Goal: Task Accomplishment & Management: Complete application form

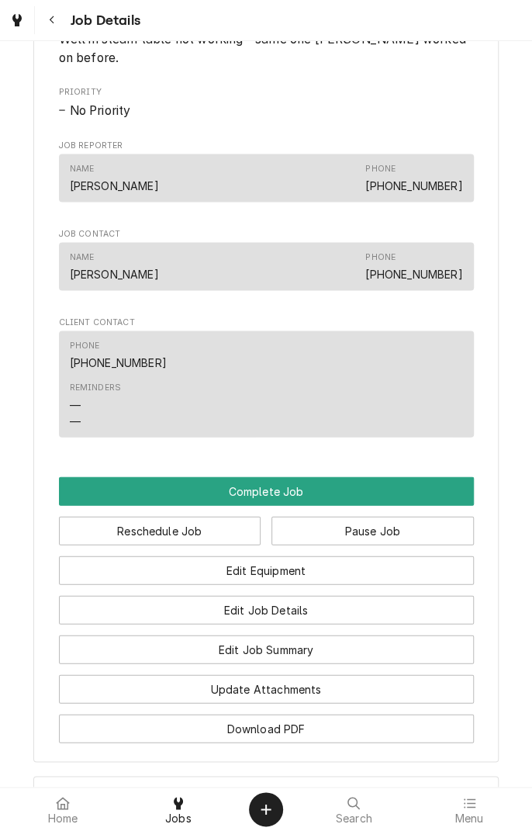
scroll to position [830, 0]
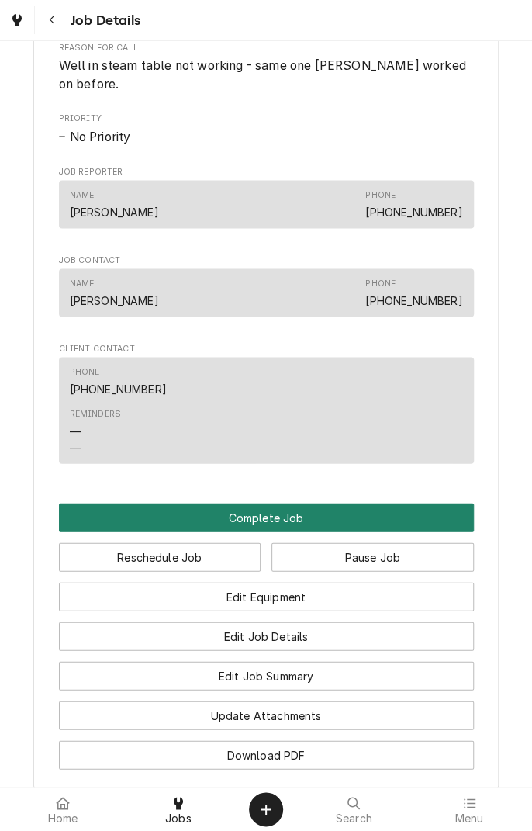
click at [374, 510] on button "Complete Job" at bounding box center [266, 517] width 415 height 29
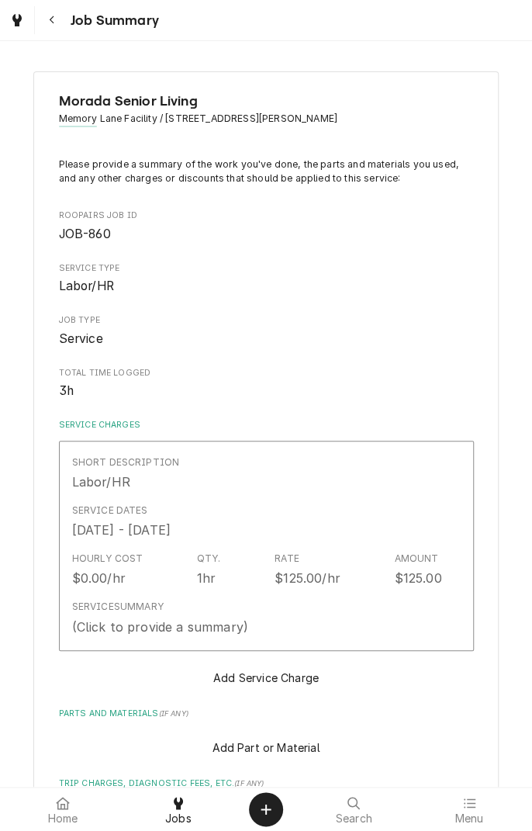
type textarea "x"
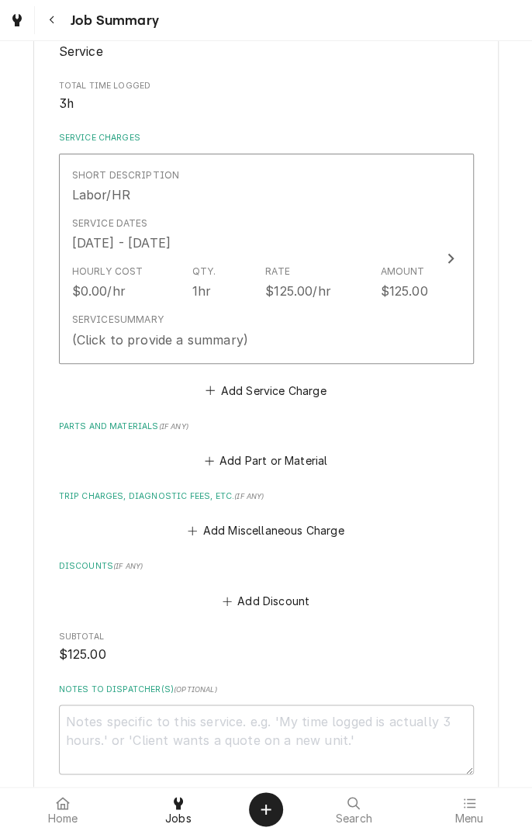
scroll to position [289, 0]
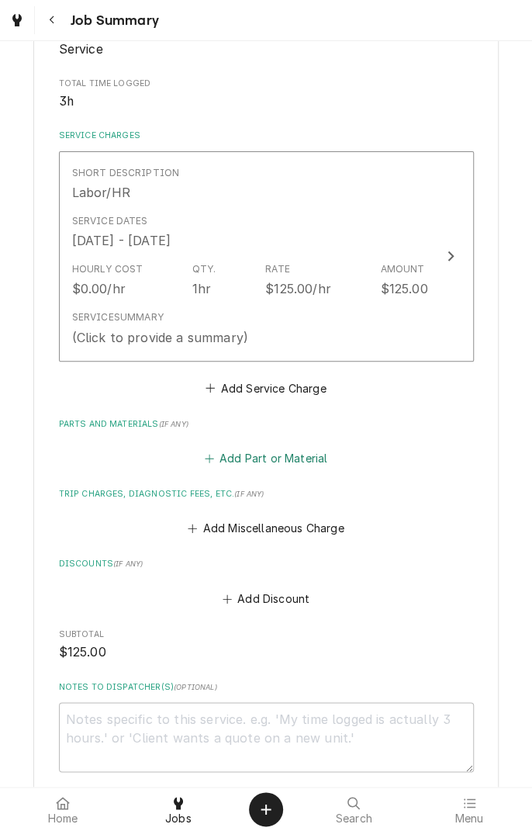
click at [308, 456] on button "Add Part or Material" at bounding box center [266, 459] width 128 height 22
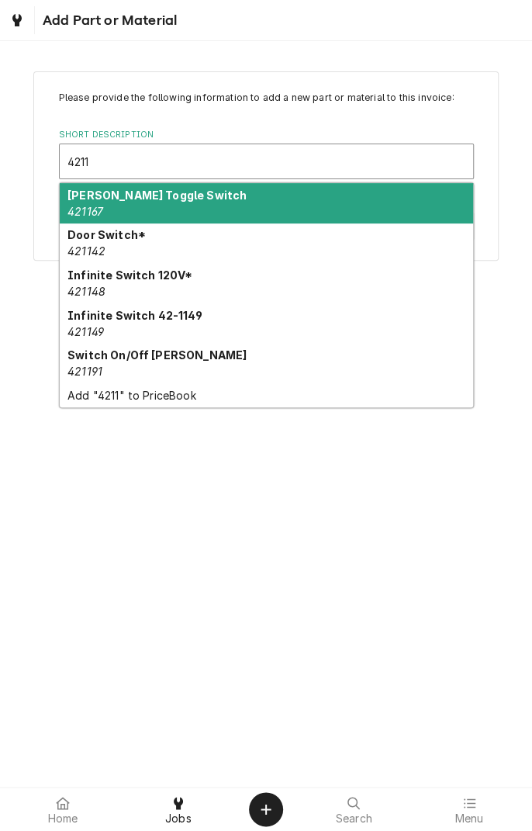
click at [173, 317] on strong "Infinite Switch 42-1149" at bounding box center [135, 315] width 135 height 13
type input "4211"
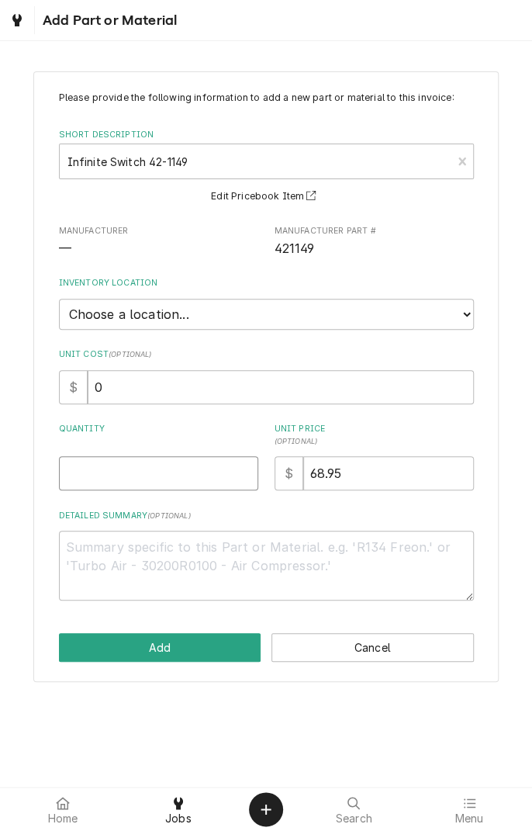
click at [146, 466] on input "Quantity" at bounding box center [158, 473] width 199 height 34
type textarea "x"
type input "2"
type textarea "x"
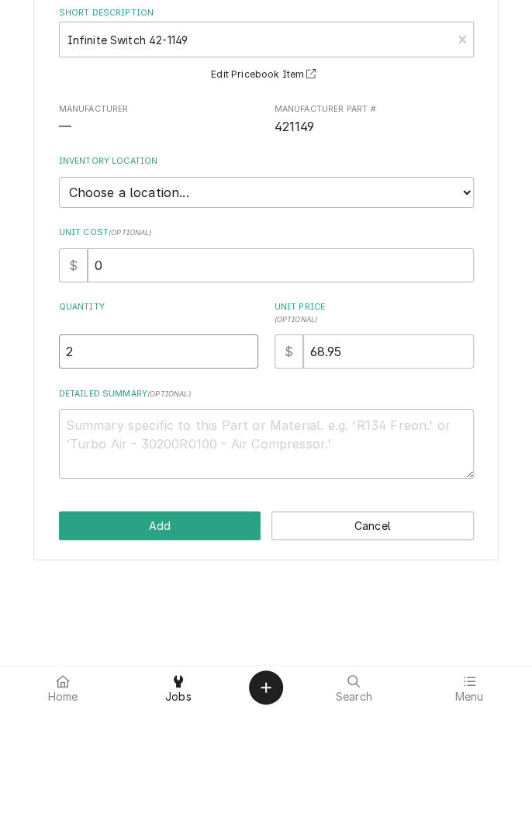
type input "2"
click at [295, 551] on textarea "Detailed Summary ( optional )" at bounding box center [266, 566] width 415 height 70
type textarea "x"
type textarea "2"
type textarea "x"
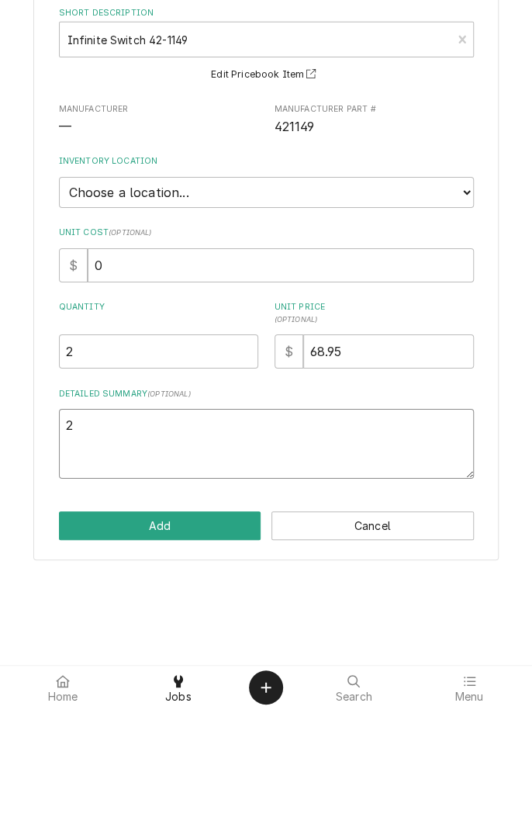
type textarea "2"
type textarea "x"
type textarea "2 i"
type textarea "x"
type textarea "2 in"
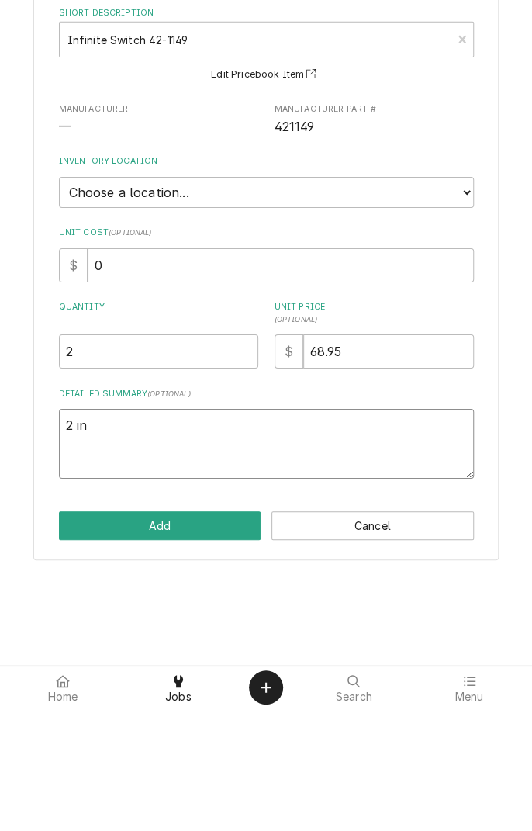
type textarea "x"
type textarea "2 inf"
type textarea "x"
type textarea "2 infinite"
type textarea "x"
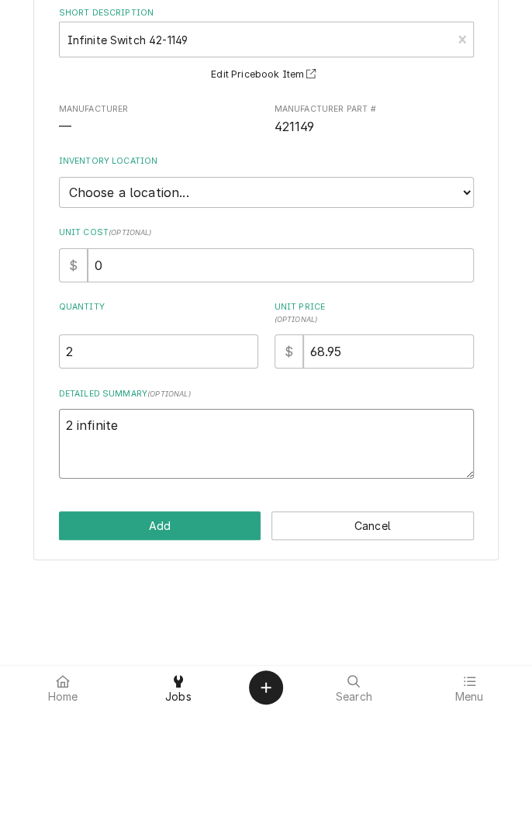
type textarea "2 infinite s"
type textarea "x"
type textarea "2 infinite sw"
type textarea "x"
type textarea "2 infinite swi"
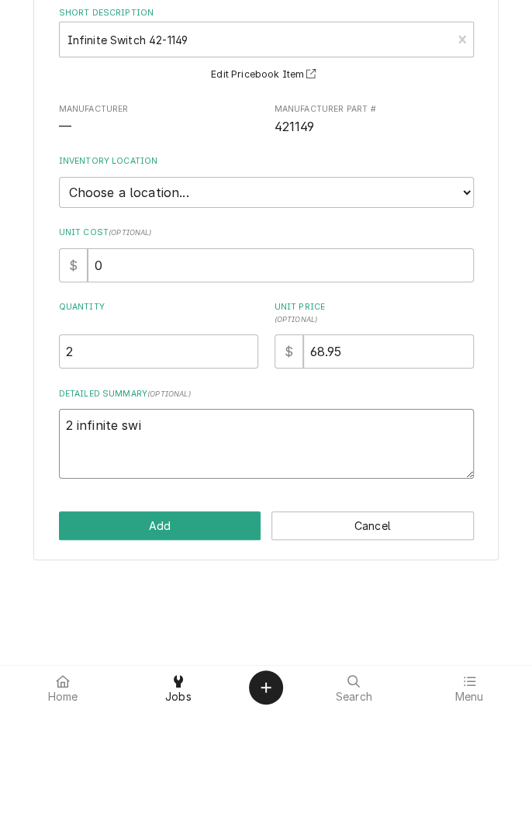
type textarea "x"
type textarea "2 infinite swit"
type textarea "x"
type textarea "2 infinite switch"
type textarea "x"
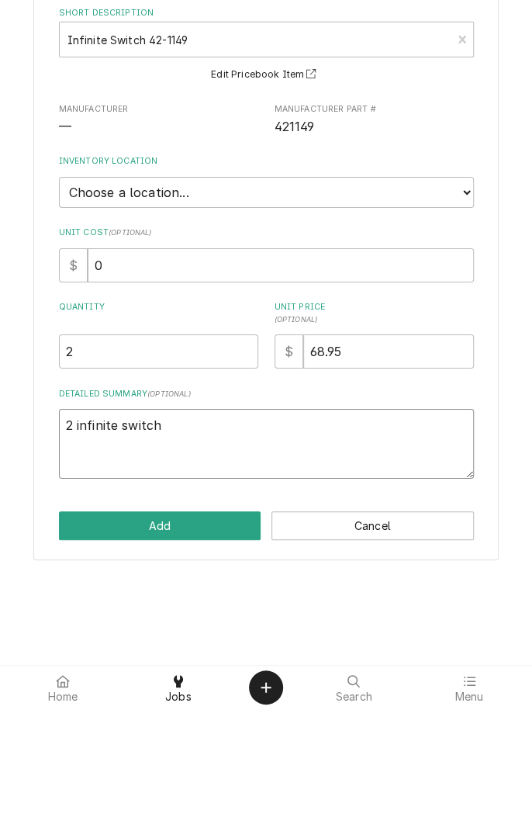
type textarea "2 infinite switch"
type textarea "x"
type textarea "2 infinite switc"
type textarea "x"
type textarea "2 infinite switches"
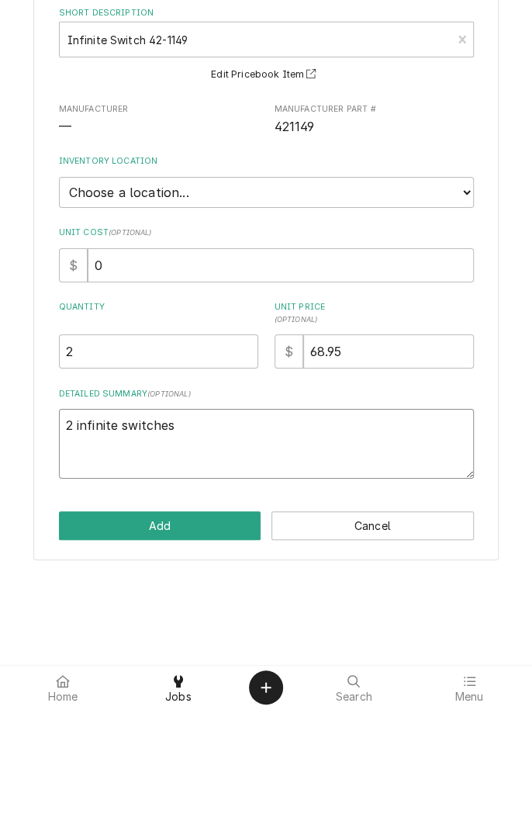
type textarea "x"
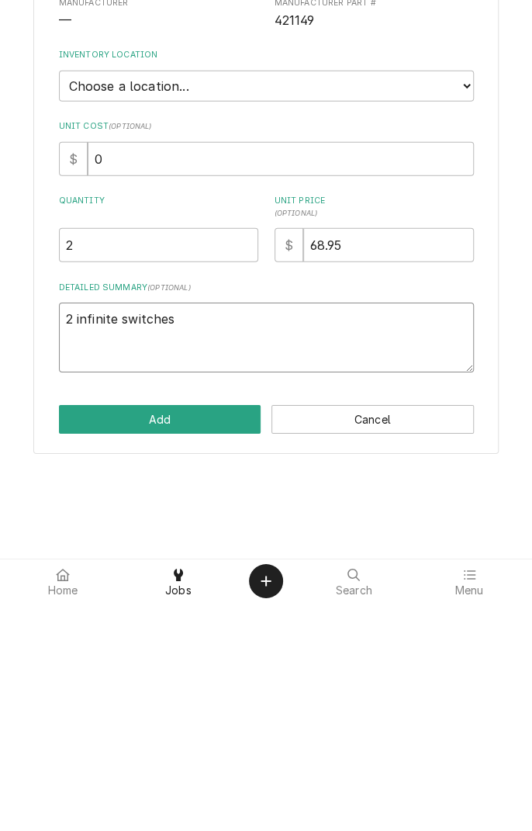
type textarea "2 infinite switches b"
type textarea "x"
type textarea "2 infinite switches ba"
type textarea "x"
type textarea "2 infinite switches bay"
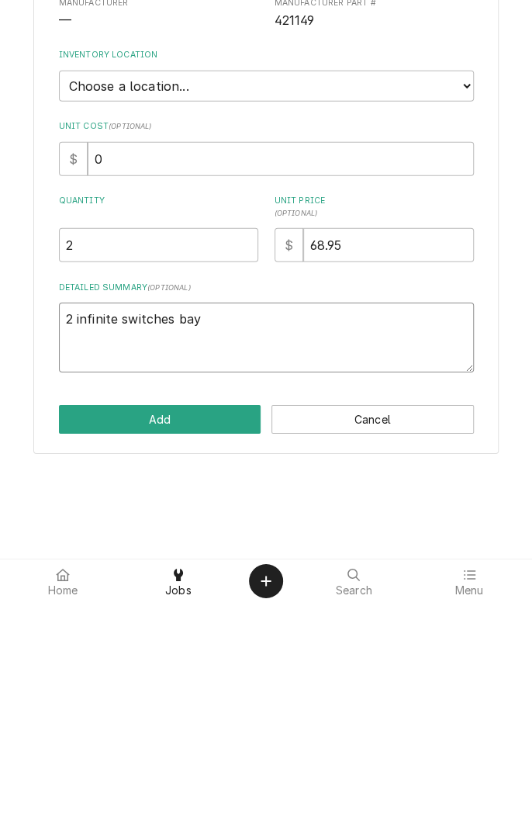
type textarea "x"
type textarea "2 infinite switches bay"
type textarea "x"
type textarea "2 infinite switches bay 1"
type textarea "x"
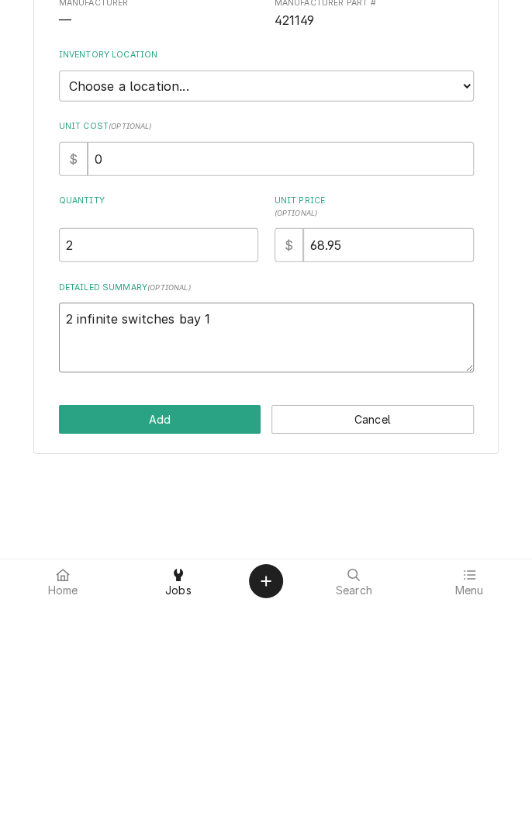
type textarea "2 infinite switches bay 1"
type textarea "x"
type textarea "2 infinite switches bay 1 a"
type textarea "x"
type textarea "2 infinite switches bay 1 an"
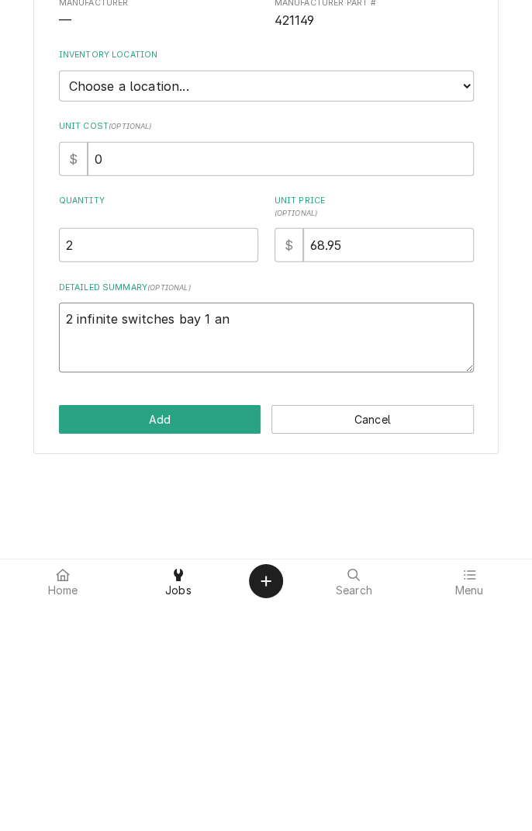
type textarea "x"
type textarea "2 infinite switches bay 1 and"
type textarea "x"
type textarea "2 infinite switches bay 1 and2"
click at [224, 643] on button "Add" at bounding box center [160, 647] width 203 height 29
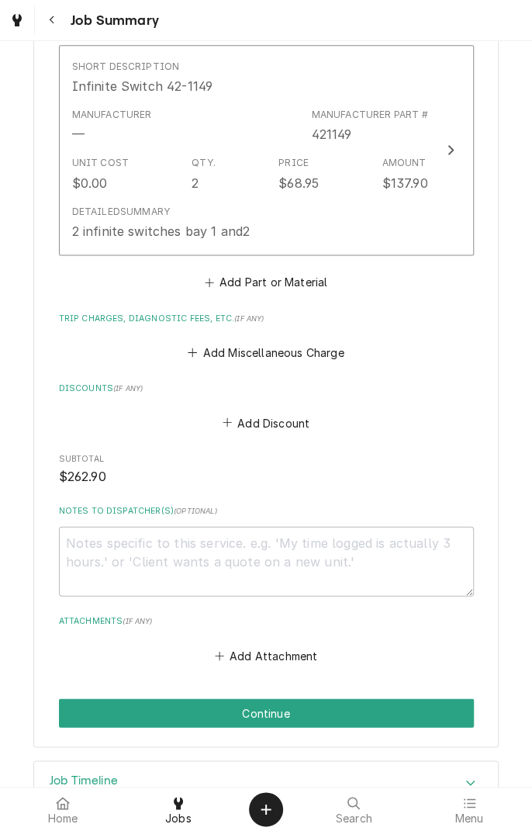
scroll to position [730, 0]
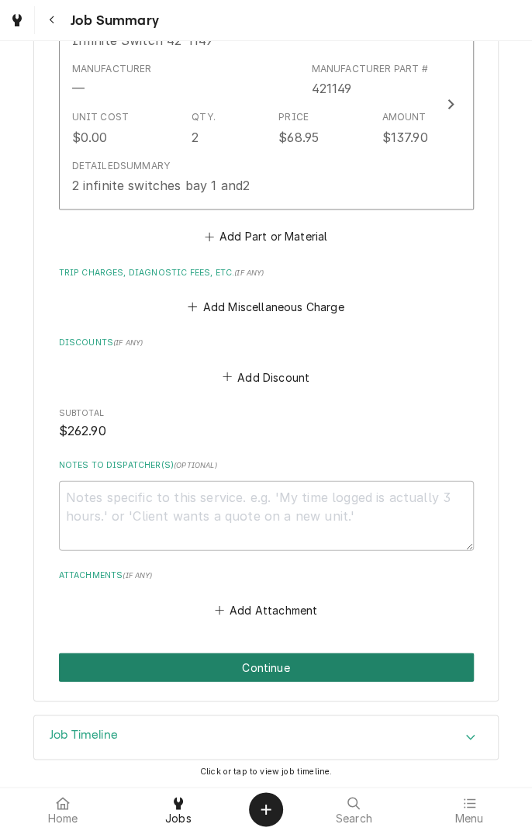
click at [407, 661] on button "Continue" at bounding box center [266, 667] width 415 height 29
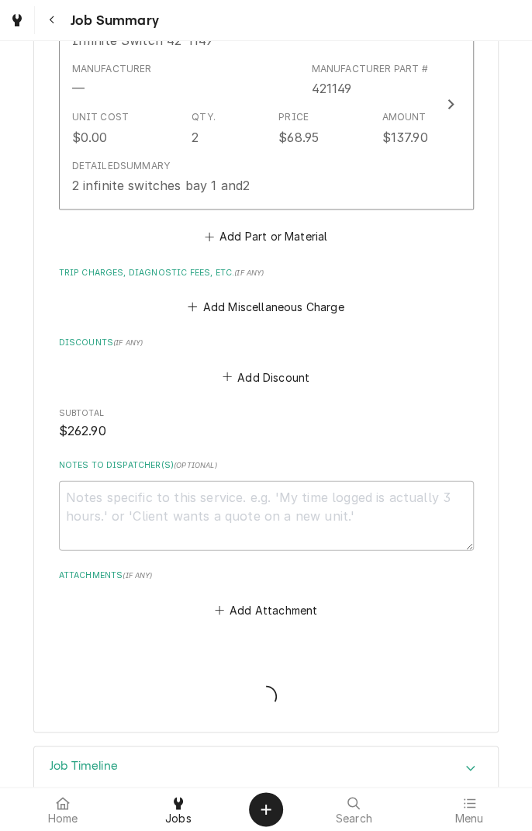
scroll to position [784, 0]
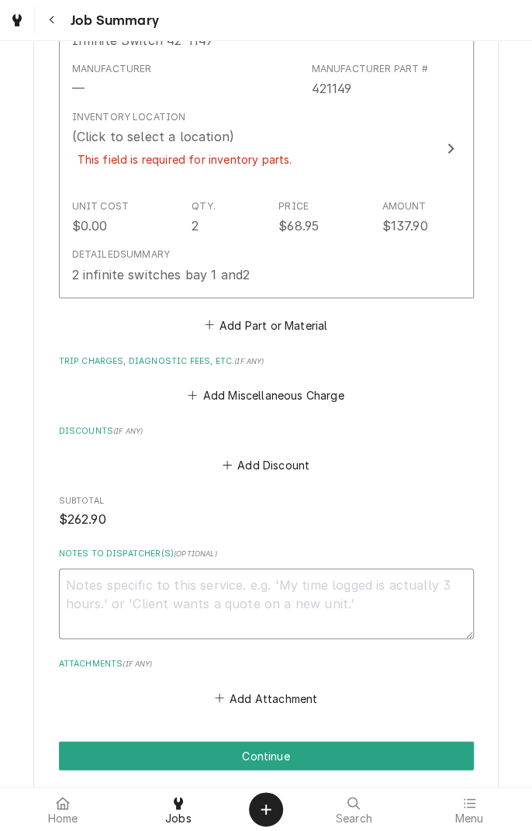
click at [423, 591] on textarea "Notes to Dispatcher(s) ( optional )" at bounding box center [266, 603] width 415 height 70
type textarea "x"
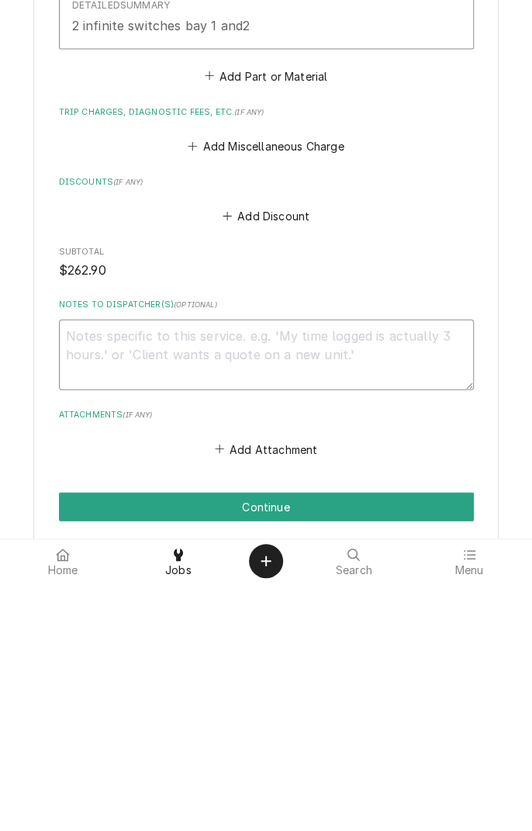
type textarea "R"
type textarea "x"
type textarea "Re"
type textarea "x"
type textarea "Rep"
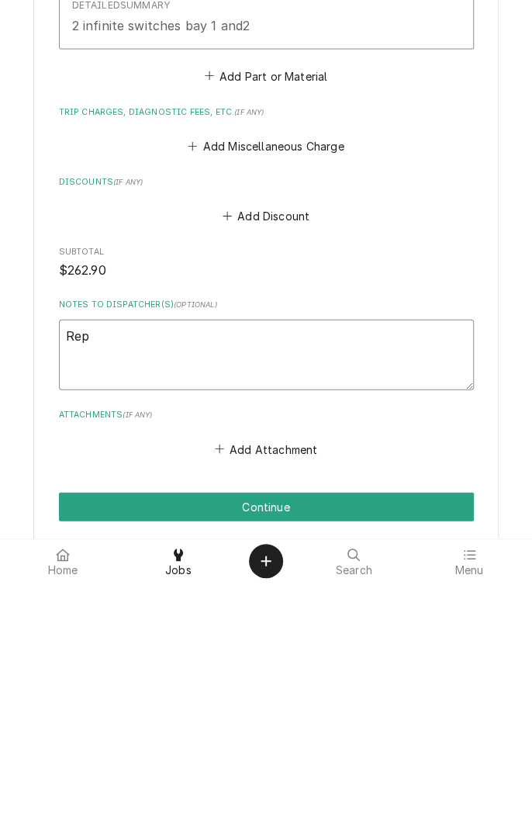
type textarea "x"
type textarea "Repl"
type textarea "x"
type textarea "Replaced"
type textarea "x"
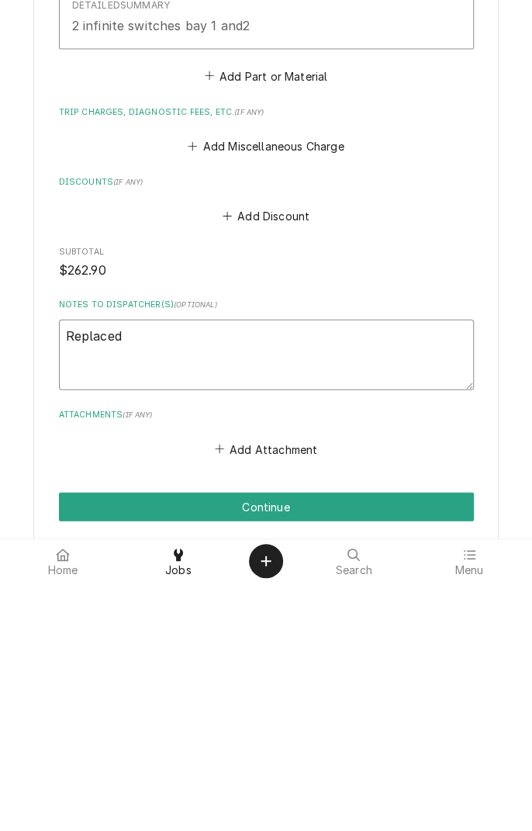
type textarea "Replaced t"
type textarea "x"
type textarea "Replaced t"
type textarea "x"
type textarea "Replaced t b"
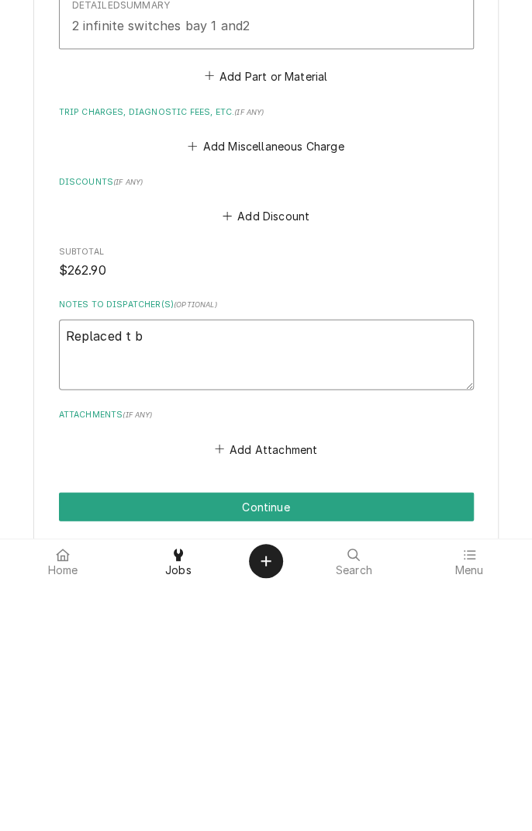
type textarea "x"
type textarea "Replaced t bu"
type textarea "x"
type textarea "Replaced t bur"
type textarea "x"
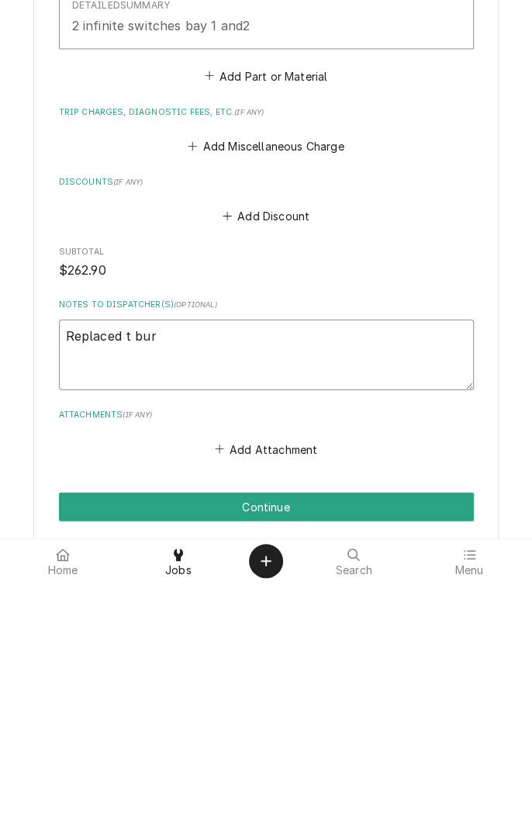
type textarea "Replaced t burn"
type textarea "x"
type textarea "Replaced t burnt"
type textarea "x"
type textarea "Replaced t burnt"
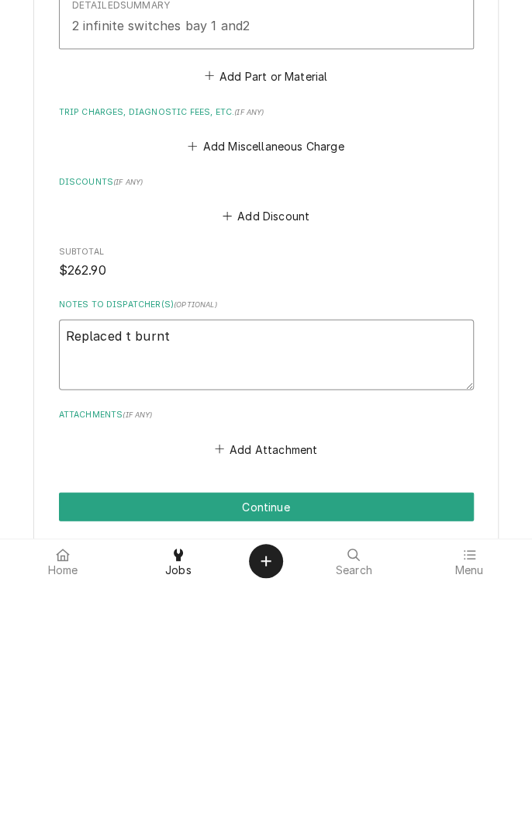
type textarea "x"
type textarea "Replaced t burnt i"
type textarea "x"
type textarea "Replaced t burnt in"
type textarea "x"
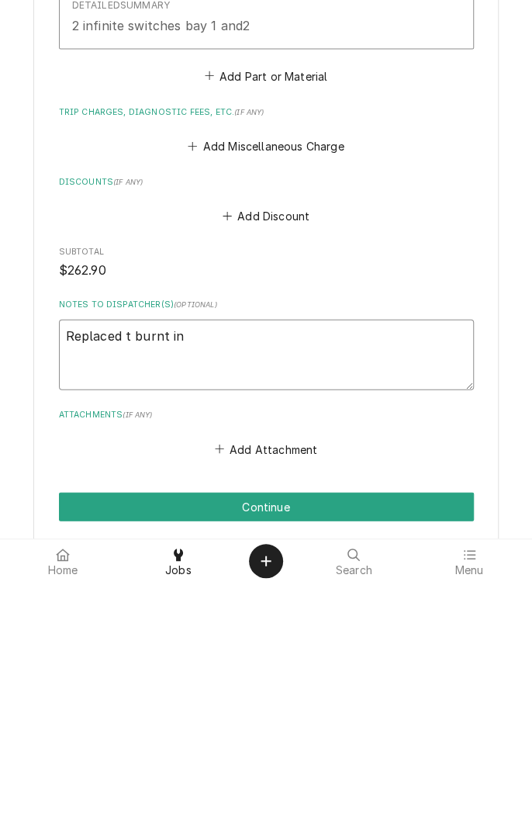
type textarea "Replaced t burnt inf"
type textarea "x"
type textarea "Replaced t burnt infinite"
type textarea "x"
type textarea "Replaced t burnt infinite switches"
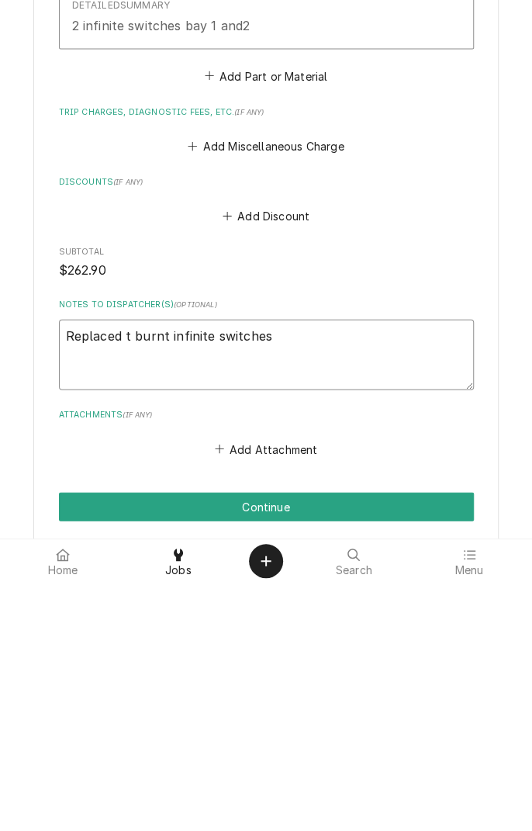
type textarea "x"
type textarea "Replaced t burnt infinite switches p"
type textarea "x"
type textarea "Replaced t burnt infinite switches pu"
type textarea "x"
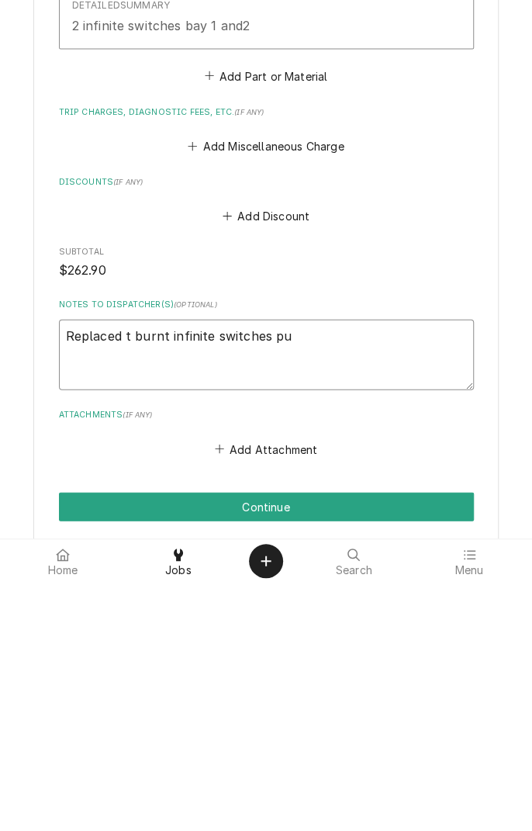
type textarea "Replaced t burnt infinite switches put"
type textarea "x"
type textarea "Replaced t burnt infinite switches put"
type textarea "x"
type textarea "Replaced t burnt infinite switches put b"
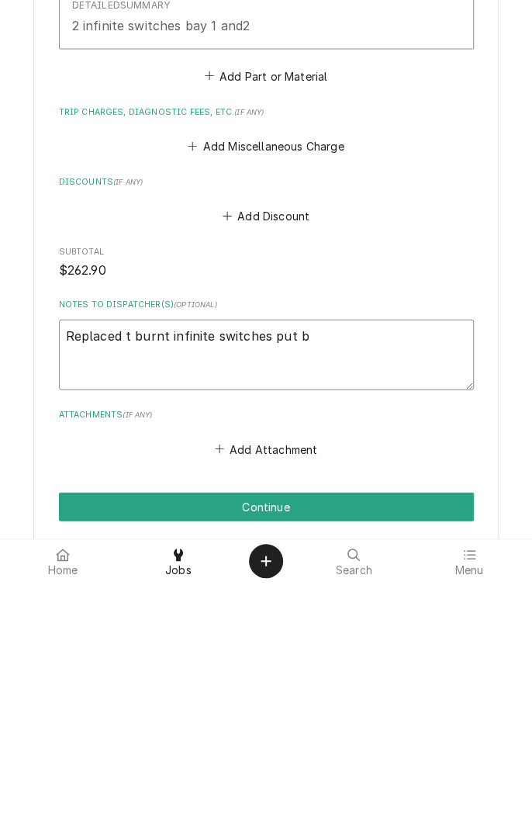
type textarea "x"
type textarea "Replaced t burnt infinite switches put ba"
type textarea "x"
type textarea "Replaced t burnt infinite switches put bac"
type textarea "x"
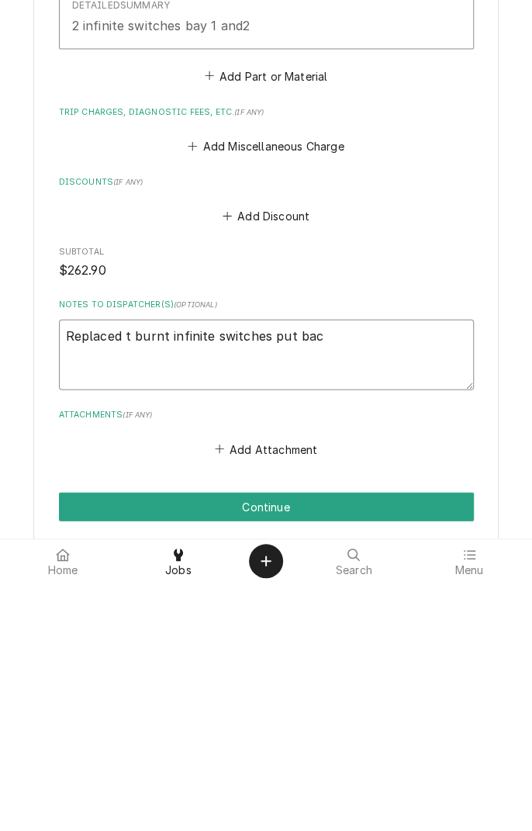
type textarea "Replaced t burnt infinite switches put back"
type textarea "x"
type textarea "Replaced t burnt infinite switches put back"
type textarea "x"
type textarea "Replaced t burnt infinite switches put back i"
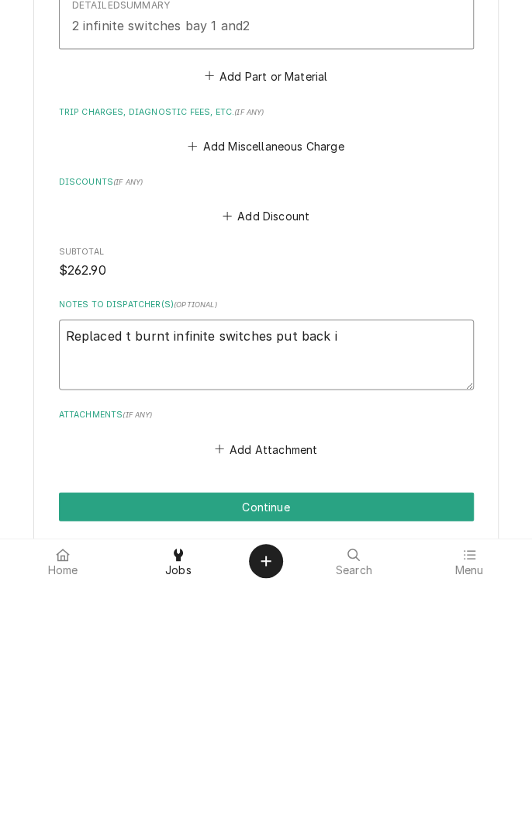
type textarea "x"
type textarea "Replaced t burnt infinite switches put back i."
type textarea "x"
type textarea "Replaced t burnt infinite switches put back i.n"
type textarea "x"
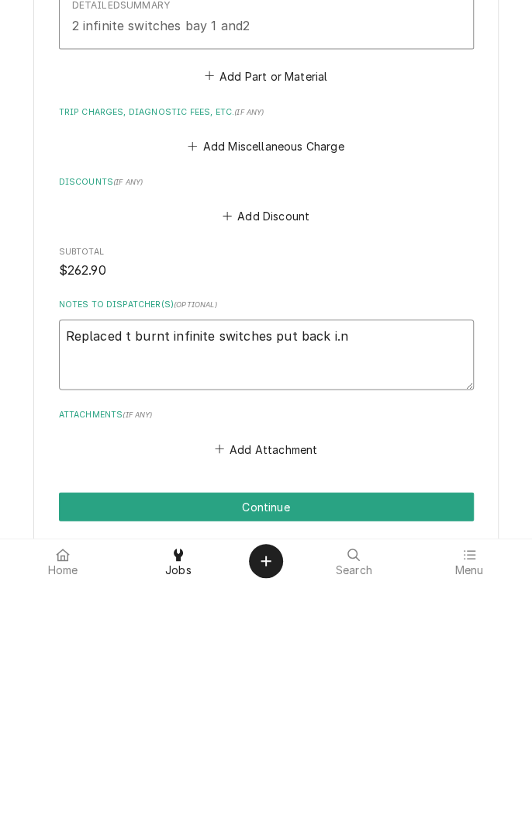
type textarea "Replaced t burnt infinite switches put back i.n"
type textarea "x"
type textarea "Replaced t burnt infinite switches put back i.n"
type textarea "x"
type textarea "Replaced t burnt infinite switches put back i."
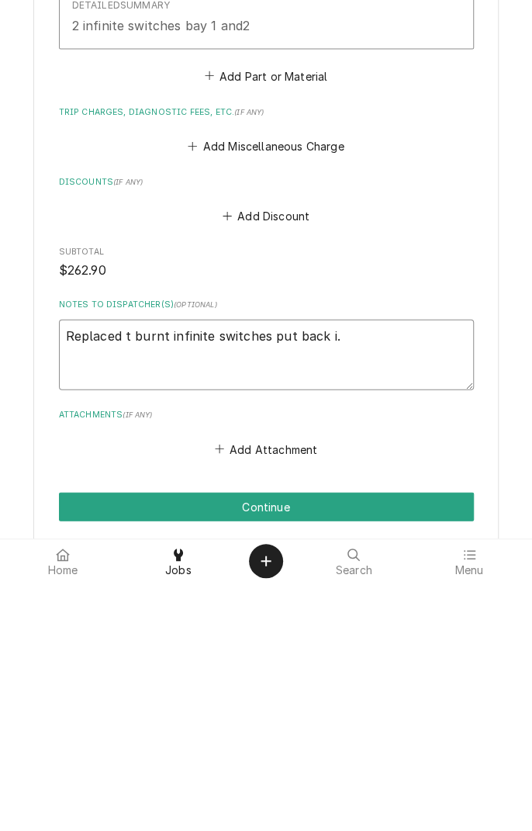
type textarea "x"
type textarea "Replaced t burnt infinite switches put back i"
type textarea "x"
type textarea "Replaced t burnt infinite switches put back in"
type textarea "x"
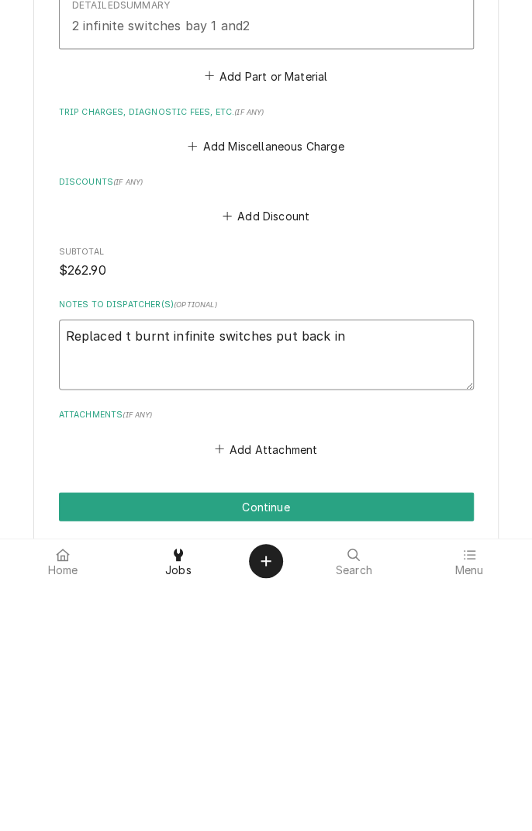
type textarea "Replaced t burnt infinite switches put back ins"
type textarea "x"
type textarea "Replaced t burnt infinite switches put back inse"
type textarea "x"
type textarea "Replaced t burnt infinite switches put back inser"
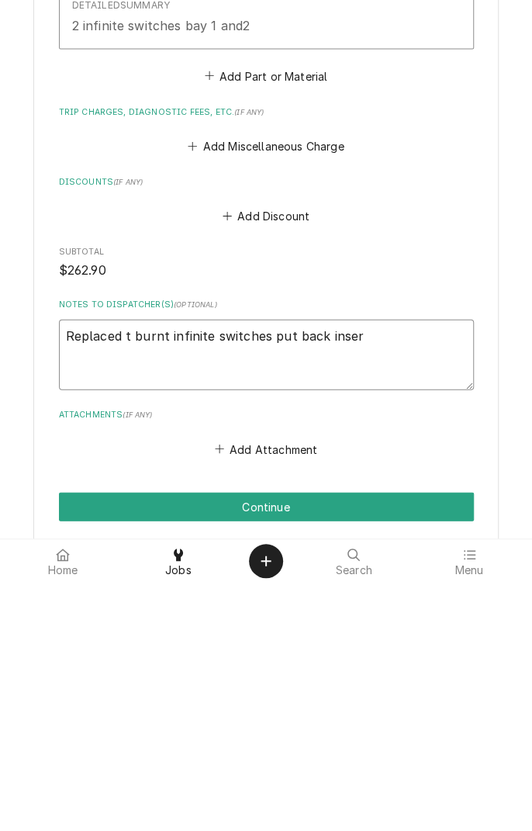
type textarea "x"
type textarea "Replaced t burnt infinite switches put back inse"
type textarea "x"
type textarea "Replaced t burnt infinite switches put back ins"
type textarea "x"
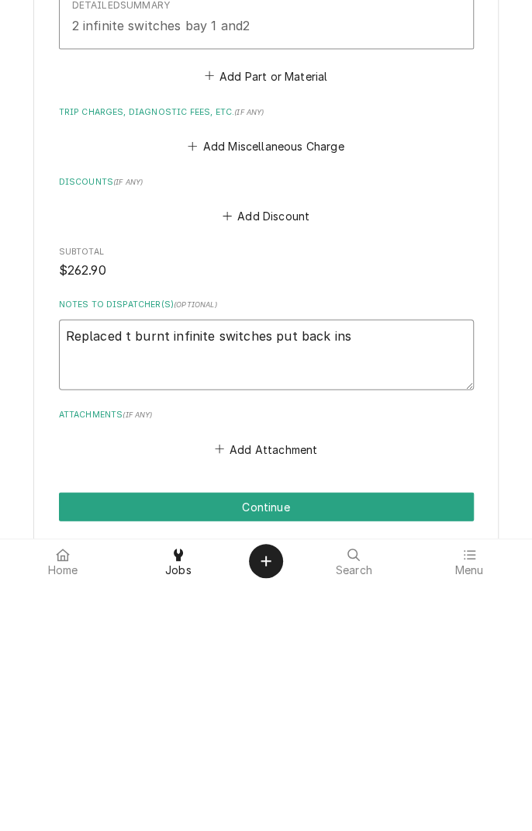
type textarea "Replaced t burnt infinite switches put back in"
type textarea "x"
type textarea "Replaced t burnt infinite switches put back in"
type textarea "x"
type textarea "Replaced t burnt infinite switches put back in s"
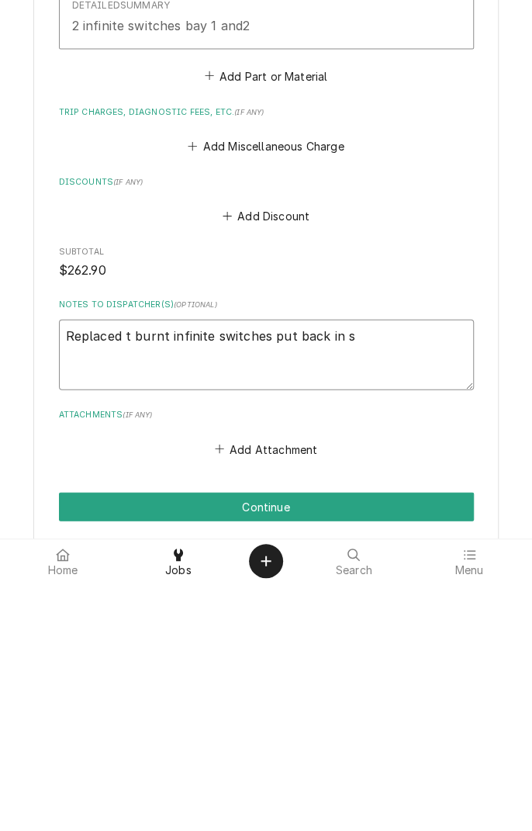
type textarea "x"
type textarea "Replaced t burnt infinite switches put back in se"
type textarea "x"
type textarea "Replaced t burnt infinite switches put back in ser"
type textarea "x"
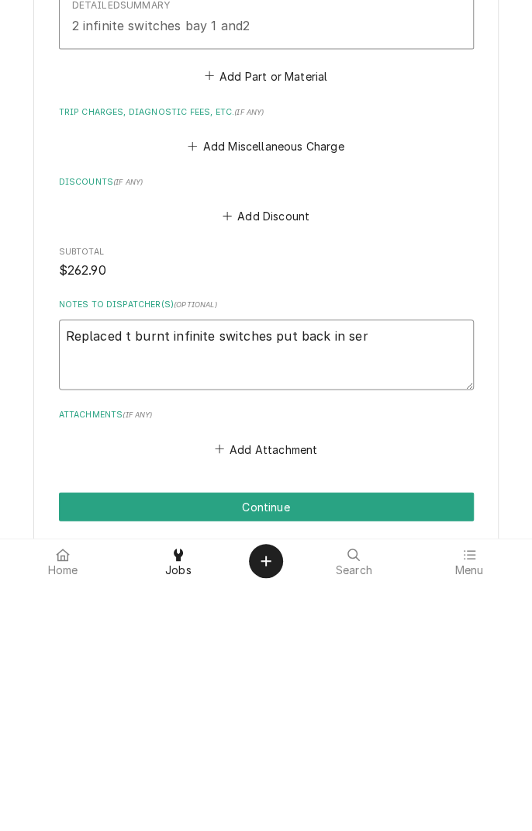
type textarea "Replaced t burnt infinite switches put back in service"
type textarea "x"
type textarea "Replaced t burnt infinite switches put back in service"
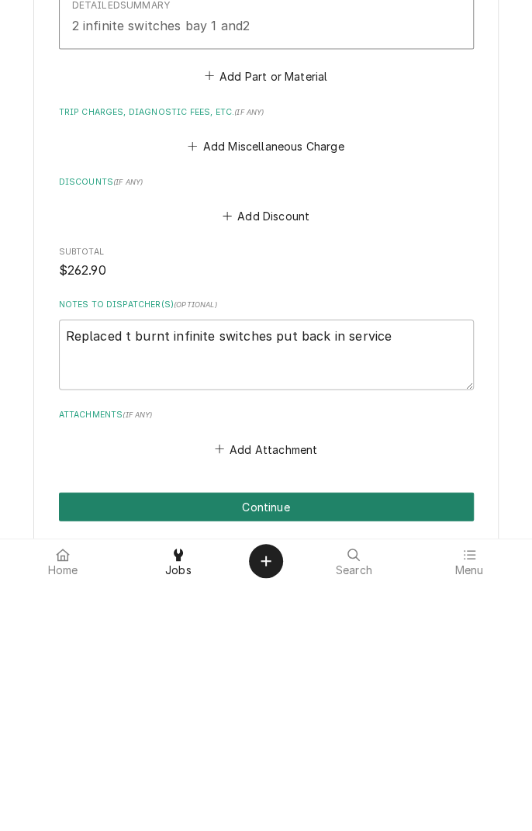
click at [382, 757] on button "Continue" at bounding box center [266, 755] width 415 height 29
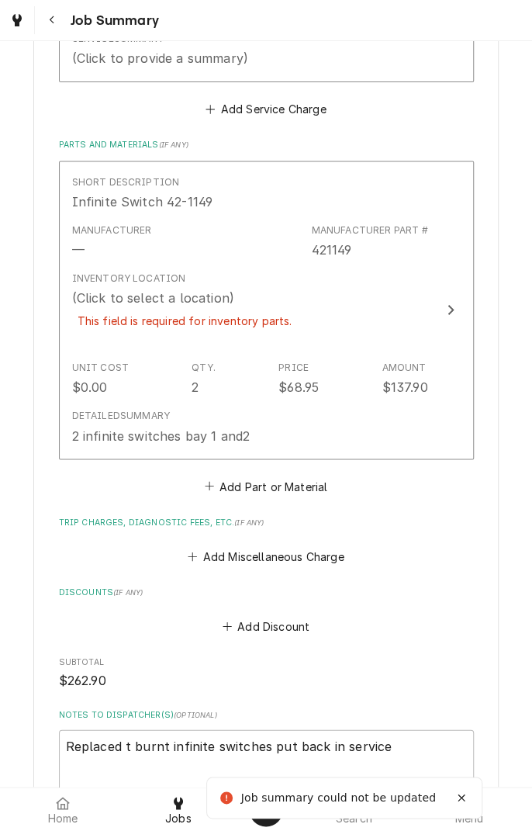
scroll to position [612, 0]
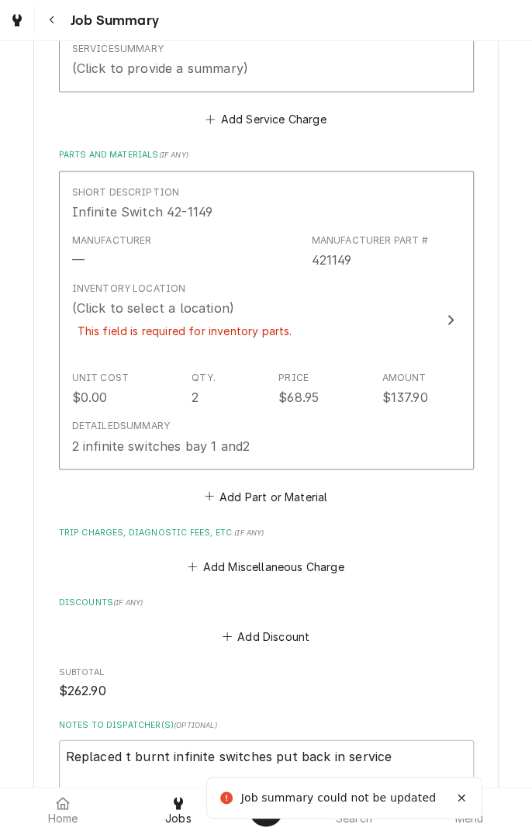
click at [278, 323] on div "This field is required for inventory parts." at bounding box center [185, 330] width 226 height 27
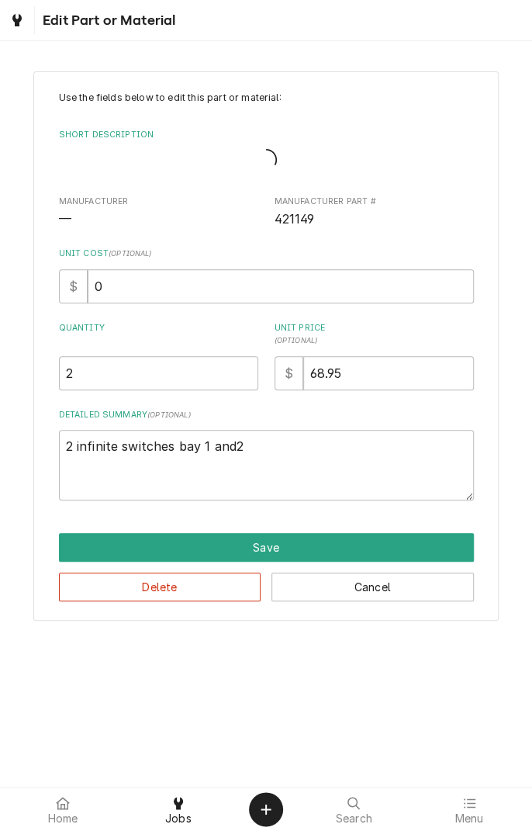
type textarea "x"
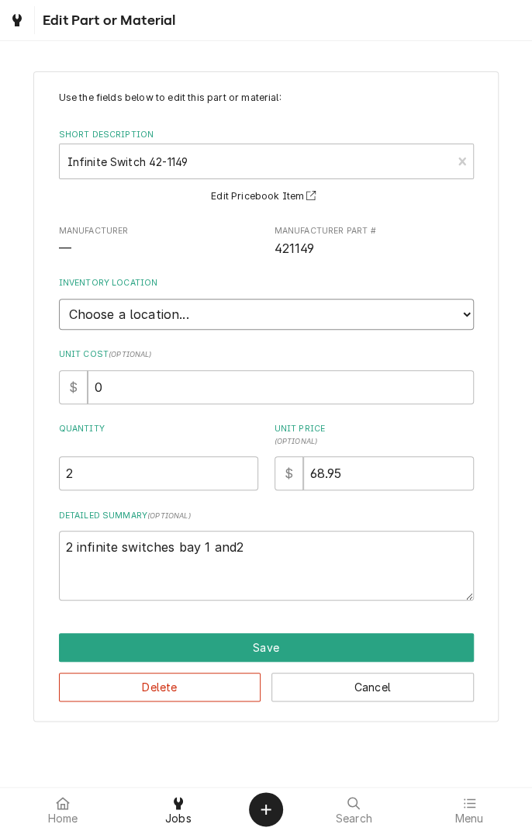
click at [215, 310] on select "Choose a location... Gino's Truck Jason's Truck Skips Service Warehouse" at bounding box center [266, 314] width 415 height 31
select select "172"
click at [59, 299] on select "Choose a location... Gino's Truck Jason's Truck Skips Service Warehouse" at bounding box center [266, 314] width 415 height 31
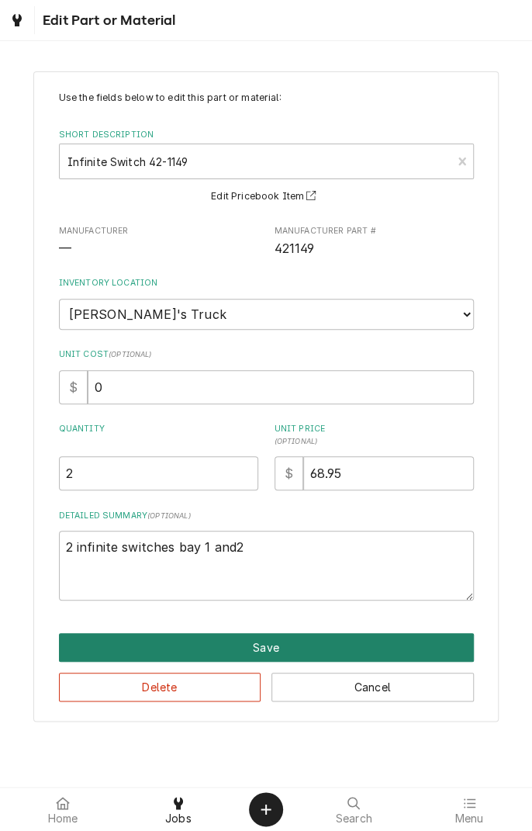
click at [289, 636] on button "Save" at bounding box center [266, 647] width 415 height 29
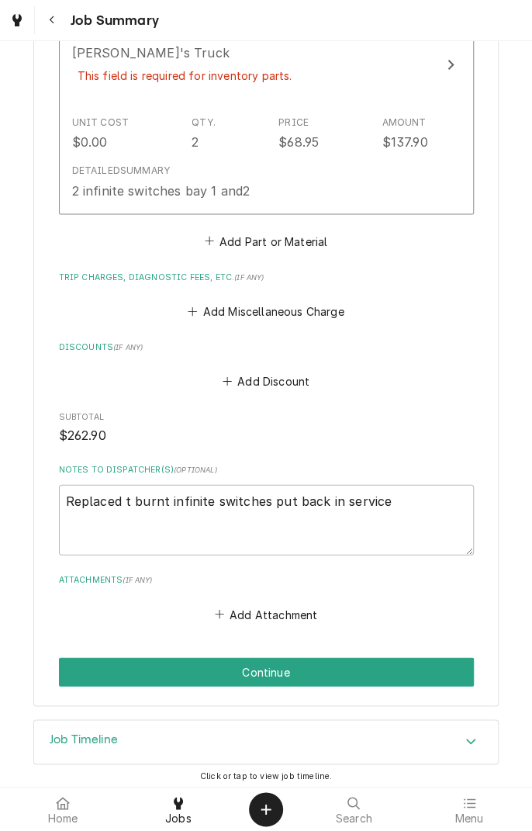
scroll to position [872, 0]
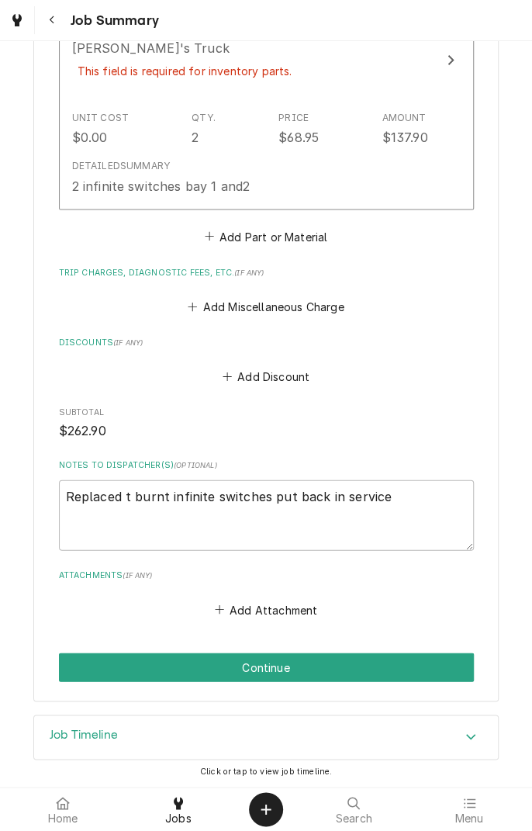
click at [368, 658] on button "Continue" at bounding box center [266, 667] width 415 height 29
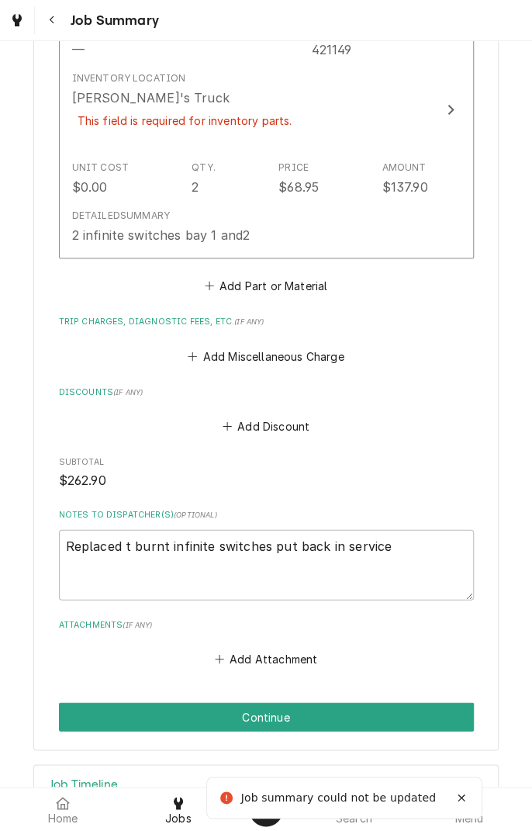
scroll to position [377, 0]
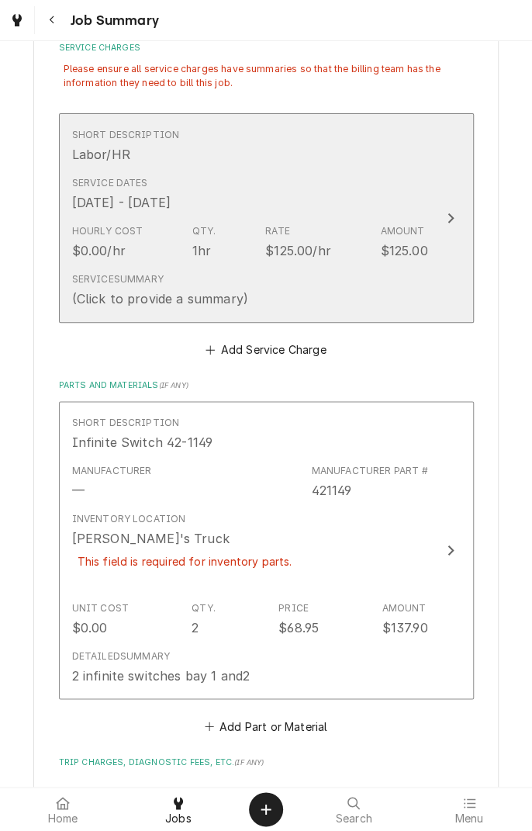
click at [396, 280] on div "Service Summary (Click to provide a summary)" at bounding box center [250, 290] width 356 height 48
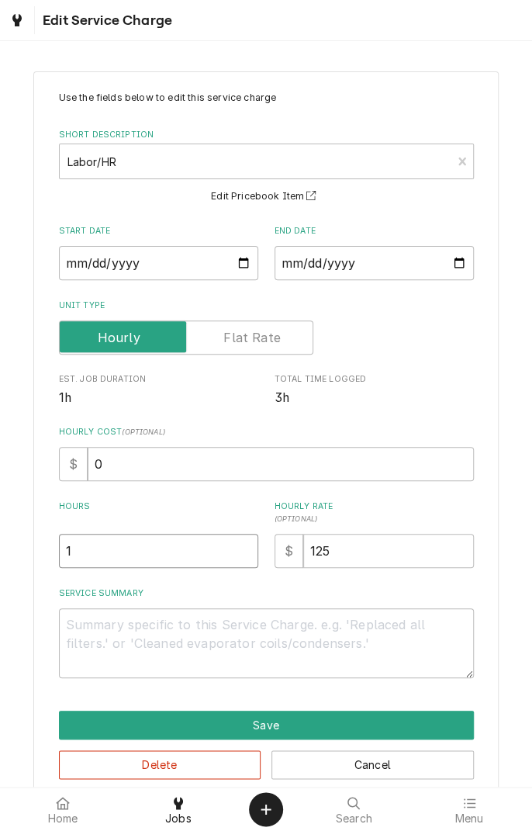
click at [154, 547] on input "1" at bounding box center [158, 551] width 199 height 34
type textarea "x"
type input "2"
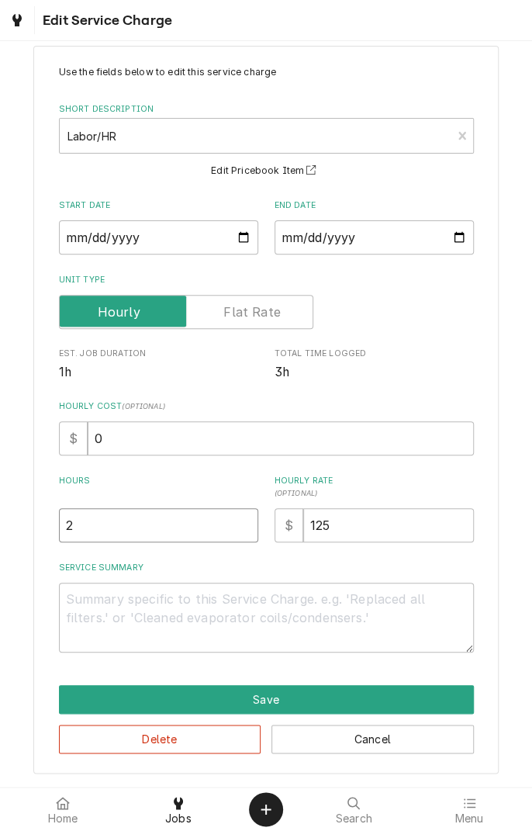
type textarea "x"
type input "2"
click at [276, 603] on textarea "Service Summary" at bounding box center [266, 618] width 415 height 70
type textarea "x"
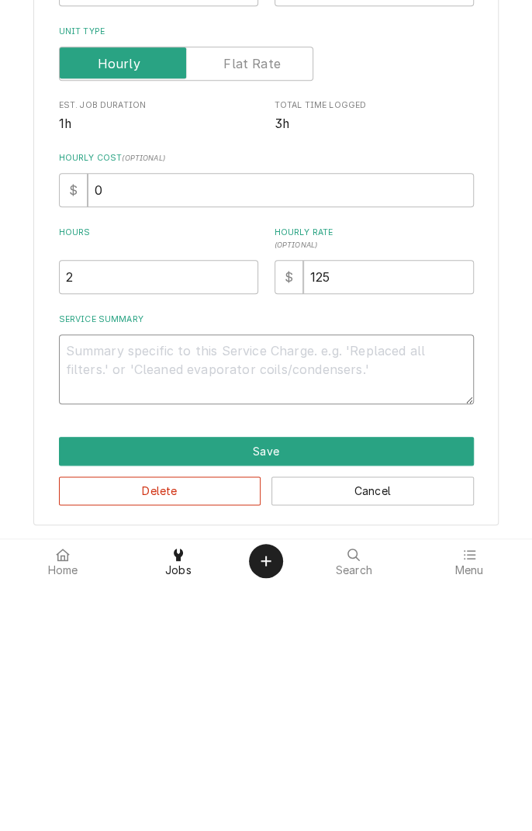
type textarea "F"
type textarea "x"
type textarea "Fo"
type textarea "x"
type textarea "Fou"
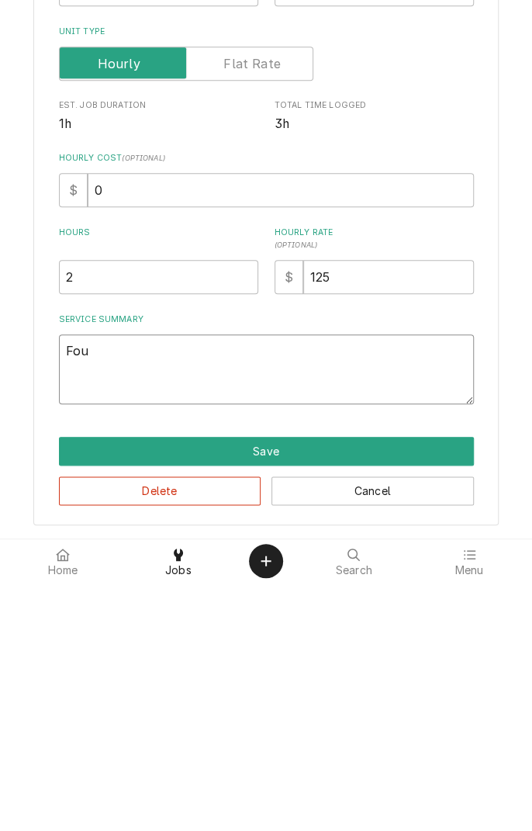
type textarea "x"
type textarea "Foun"
type textarea "x"
type textarea "Found"
type textarea "x"
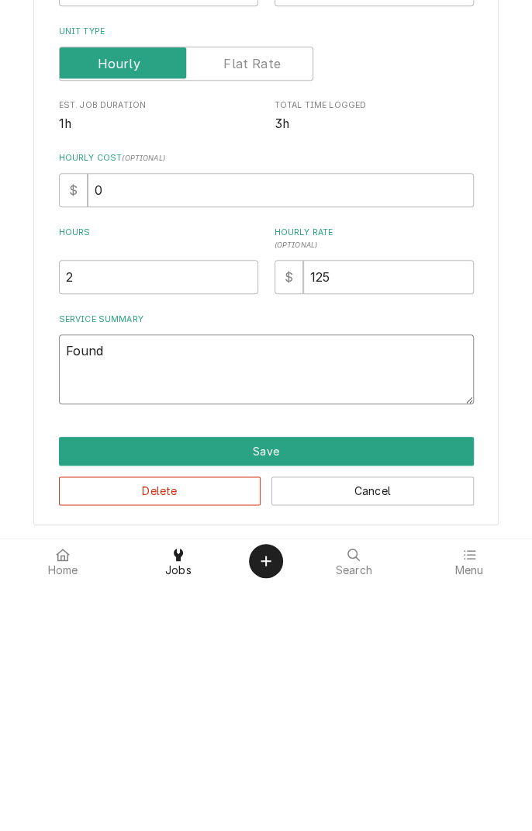
type textarea "Found"
type textarea "x"
type textarea "Found w"
type textarea "x"
type textarea "Found w"
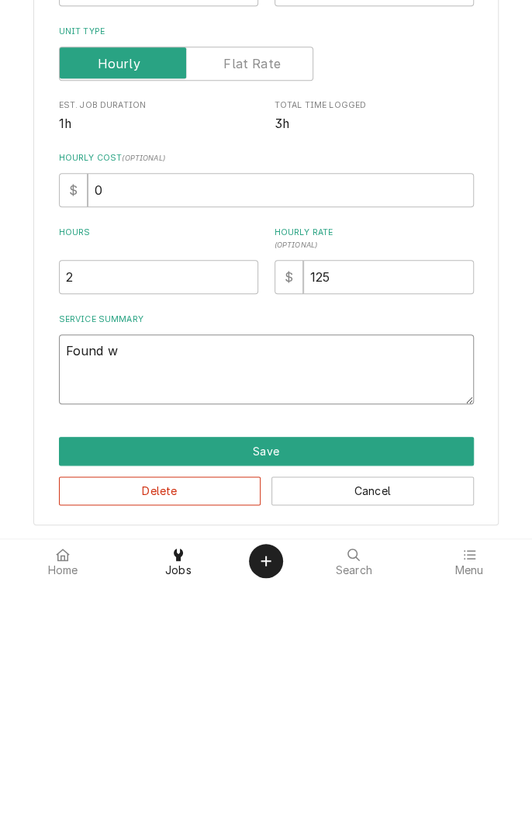
type textarea "x"
type textarea "Found w s"
type textarea "x"
type textarea "Found w sw"
type textarea "x"
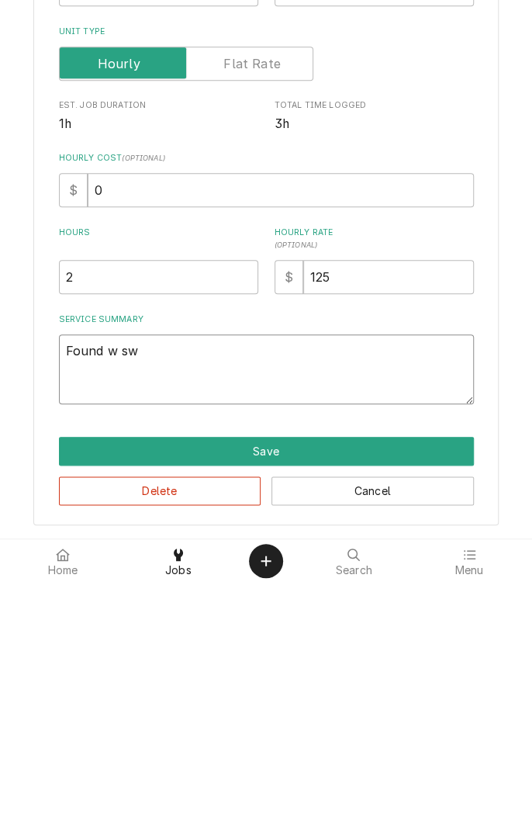
type textarea "Found w swi"
type textarea "x"
type textarea "Found w swit"
type textarea "x"
type textarea "Found w switches"
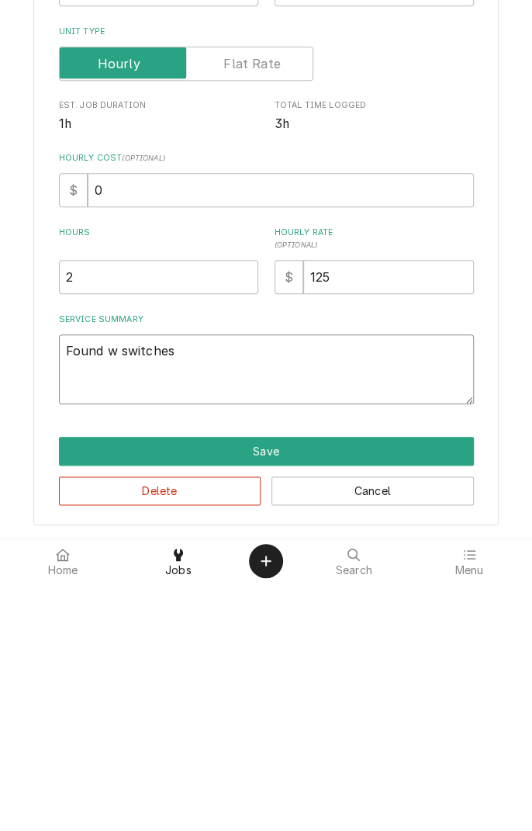
type textarea "x"
click at [113, 599] on textarea "Found w switches" at bounding box center [266, 618] width 415 height 70
type textarea "Found switches"
type textarea "x"
type textarea "Found 2 switches"
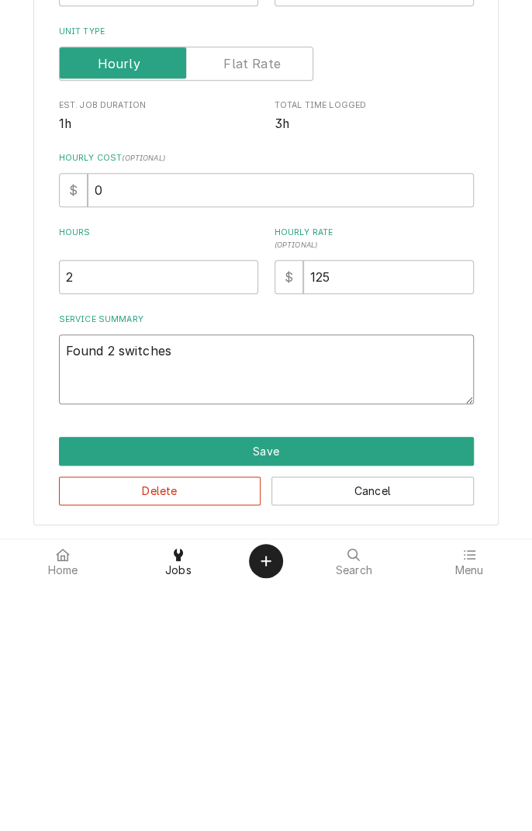
type textarea "x"
type textarea "Found 2 switches"
type textarea "x"
type textarea "Found 2 m switches"
type textarea "x"
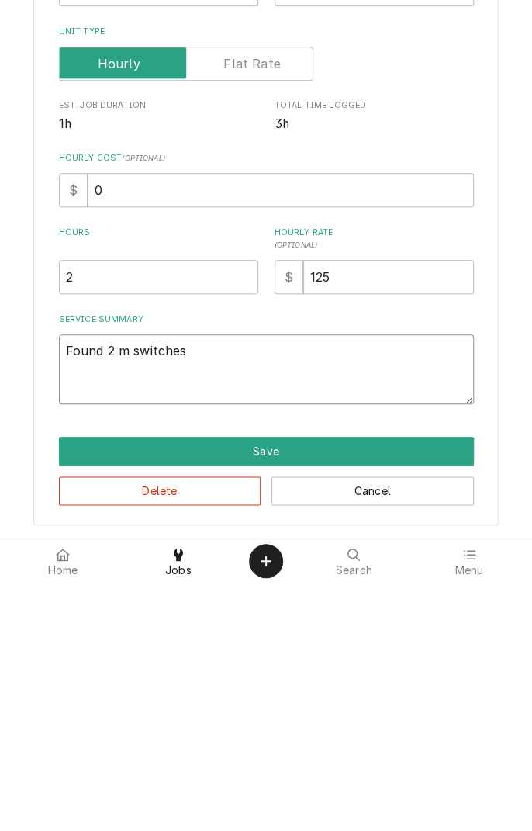
type textarea "Found 2 switches"
type textarea "x"
type textarea "Found 2 b switches"
type textarea "x"
type textarea "Found 2 bu switches"
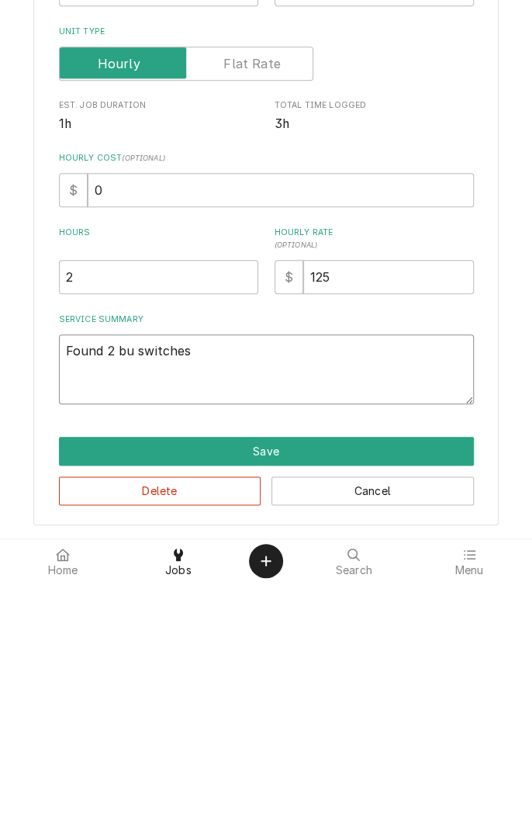
type textarea "x"
type textarea "Found 2 bur switches"
type textarea "x"
click at [281, 604] on textarea "Found 2 burnt switches switches" at bounding box center [266, 618] width 415 height 70
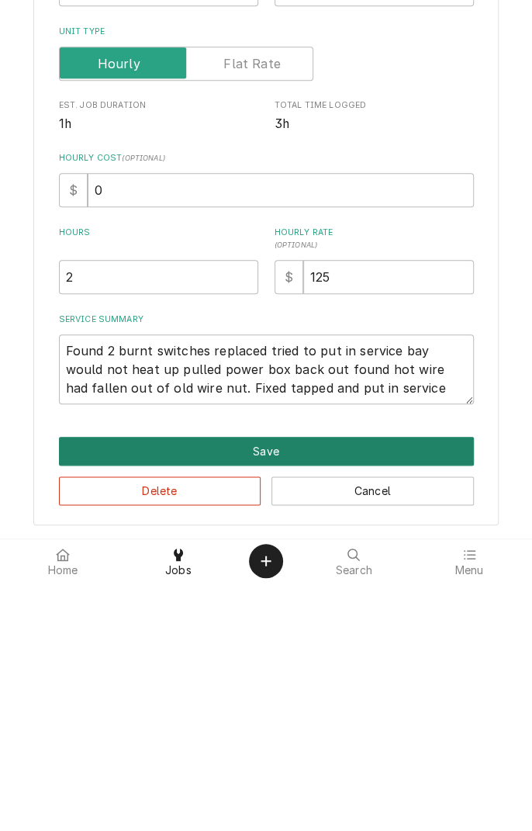
click at [376, 695] on button "Save" at bounding box center [266, 699] width 415 height 29
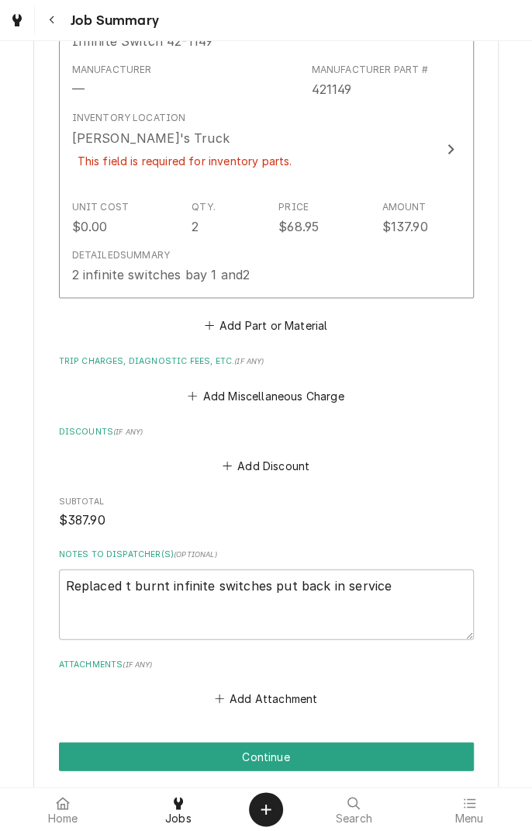
scroll to position [924, 0]
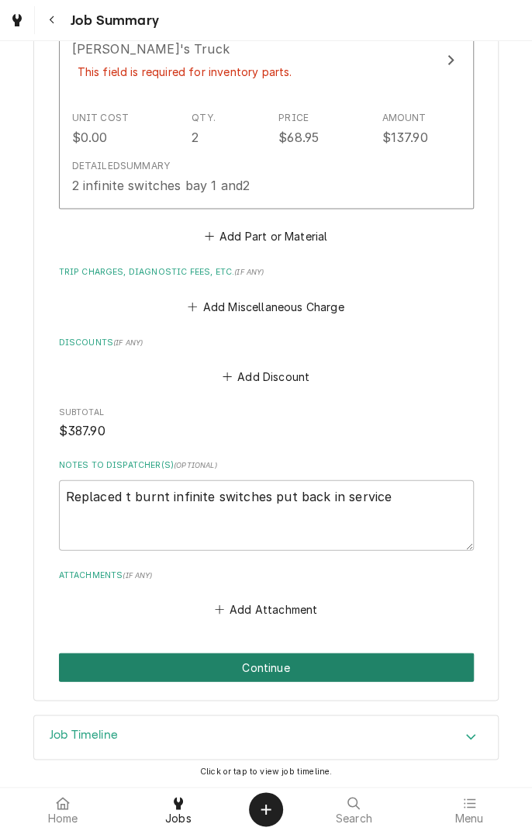
click at [352, 660] on button "Continue" at bounding box center [266, 667] width 415 height 29
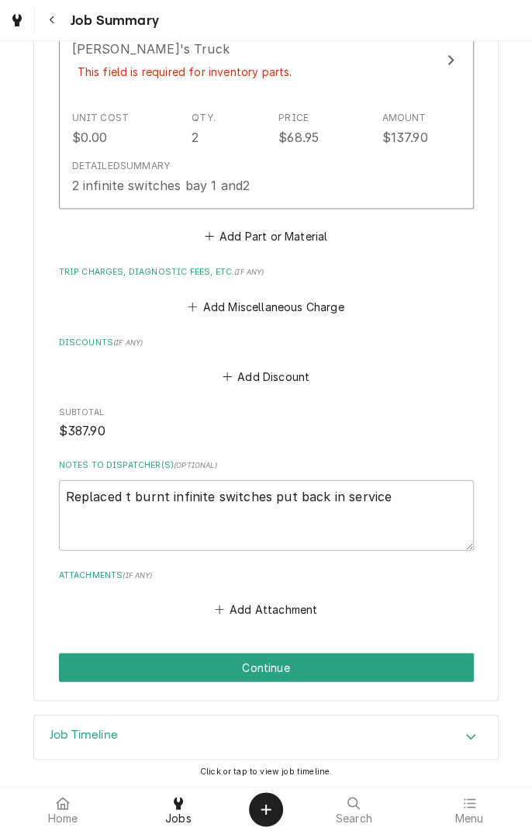
scroll to position [874, 0]
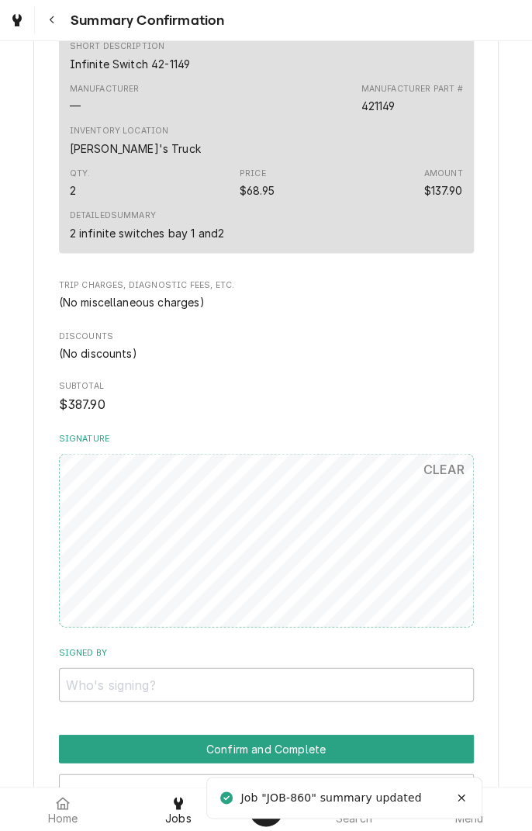
scroll to position [665, 0]
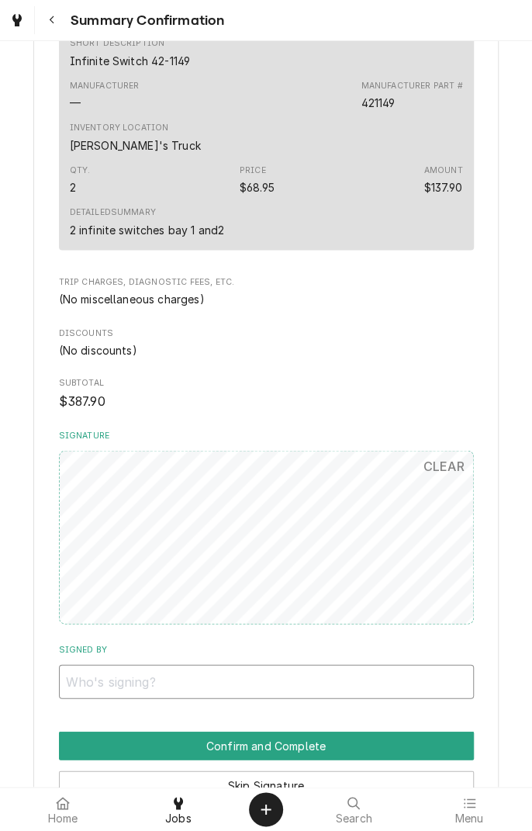
click at [112, 683] on input "Signed By" at bounding box center [266, 681] width 415 height 34
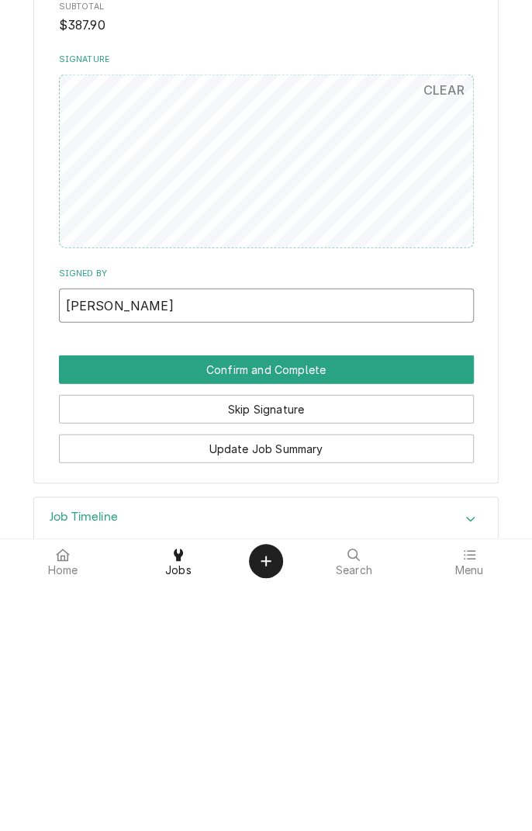
scroll to position [823, 0]
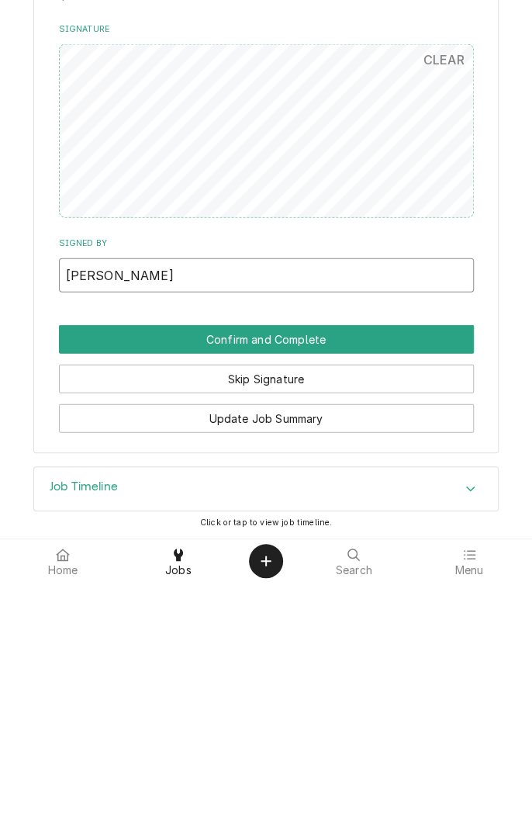
type input "[PERSON_NAME]"
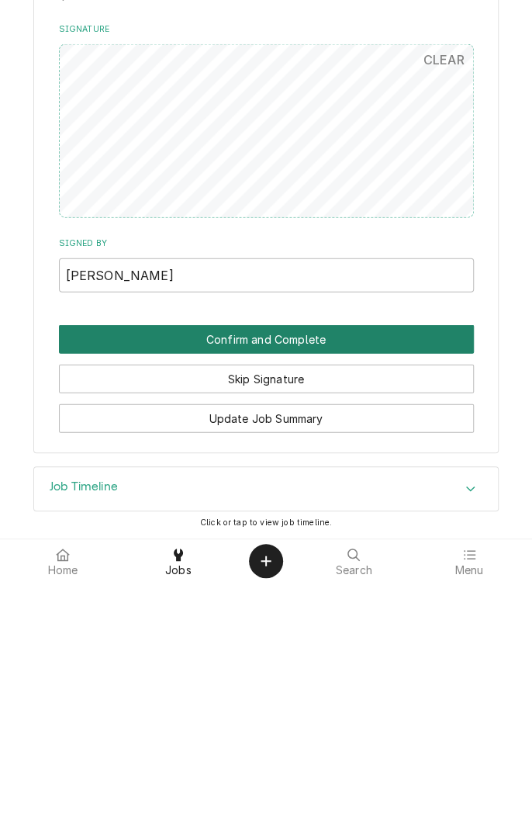
click at [390, 581] on button "Confirm and Complete" at bounding box center [266, 588] width 415 height 29
